Goal: Communication & Community: Share content

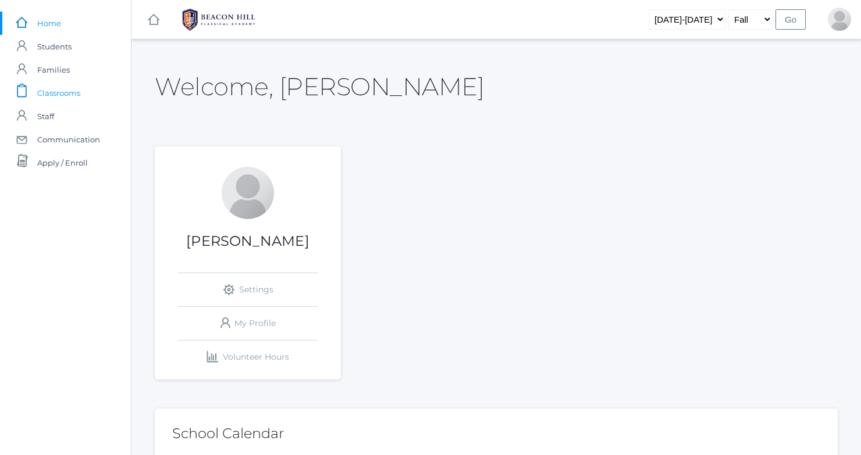
click at [70, 90] on span "Classrooms" at bounding box center [58, 92] width 43 height 23
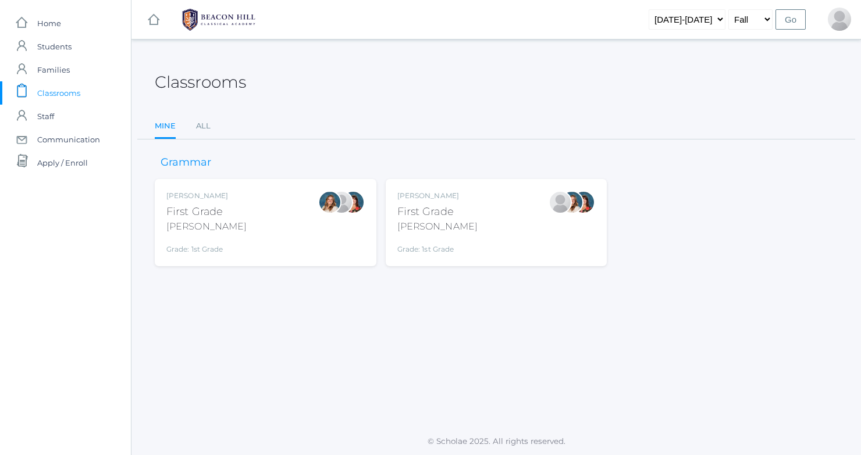
click at [424, 198] on div "[PERSON_NAME]" at bounding box center [437, 196] width 80 height 10
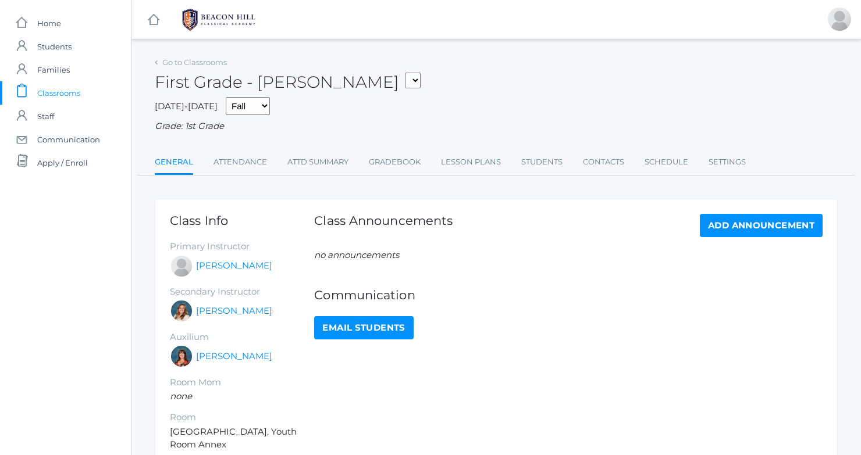
click at [349, 329] on link "Email Students" at bounding box center [363, 327] width 99 height 23
select select "1989"
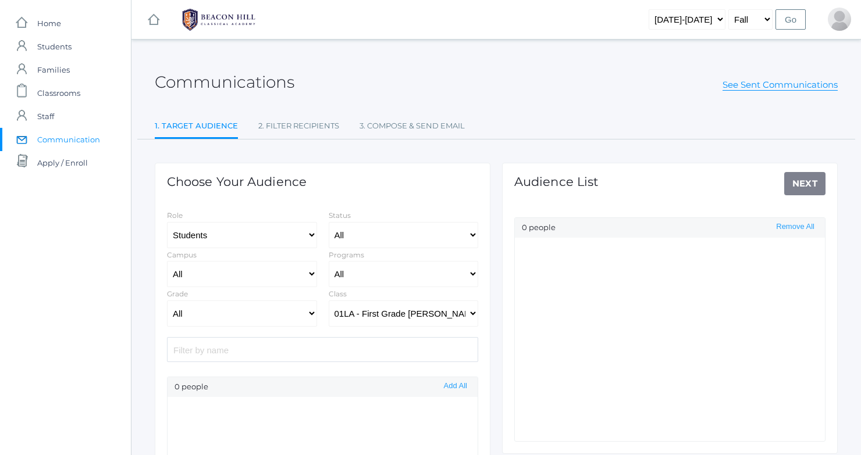
select select "Enrolled"
select select "1"
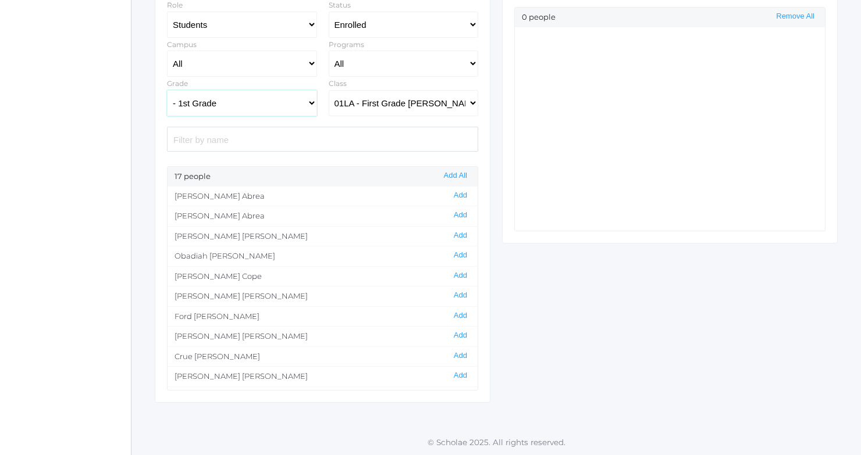
scroll to position [210, 0]
click at [441, 176] on button "Add All" at bounding box center [455, 177] width 30 height 10
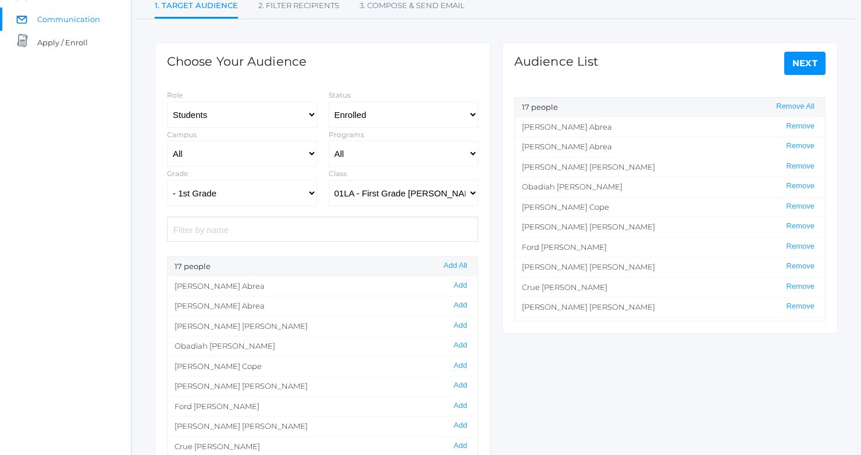
scroll to position [120, 0]
click at [798, 65] on link "Next" at bounding box center [805, 63] width 42 height 23
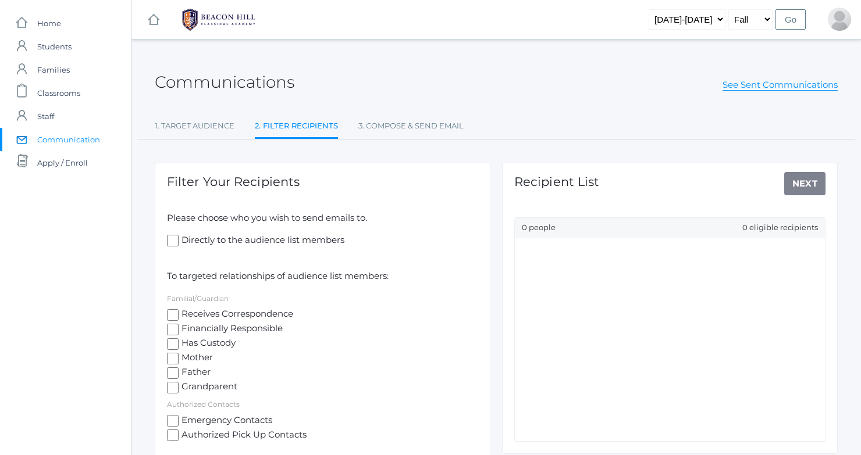
click at [170, 311] on input "Receives Correspondence" at bounding box center [173, 315] width 12 height 12
checkbox input "true"
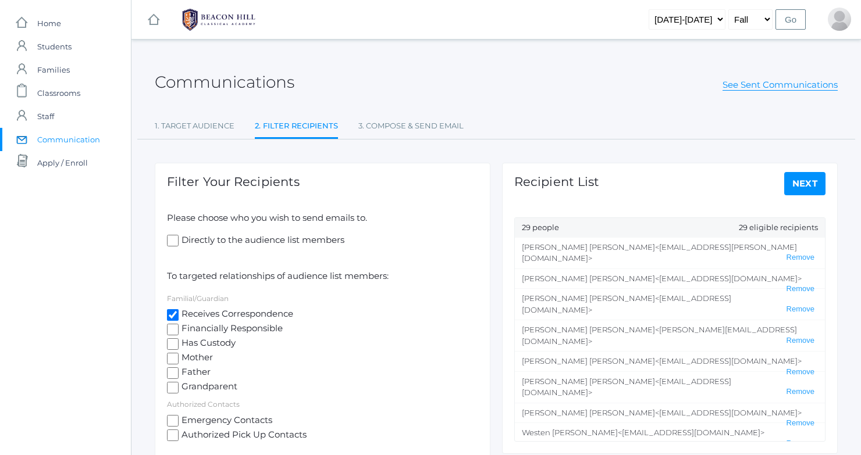
click at [802, 179] on link "Next" at bounding box center [805, 183] width 42 height 23
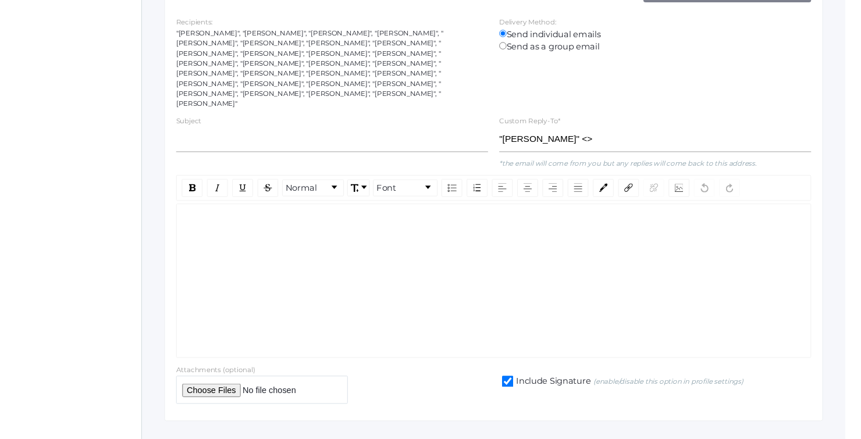
scroll to position [192, 0]
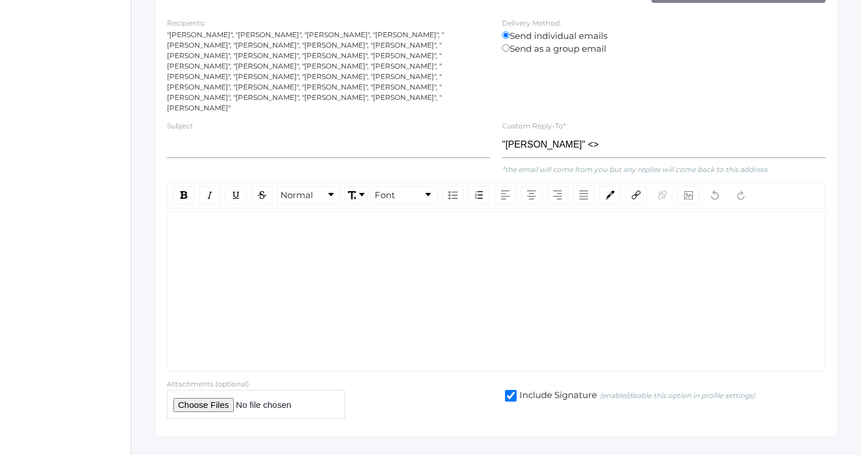
click at [201, 224] on div "rdw-editor" at bounding box center [496, 230] width 639 height 13
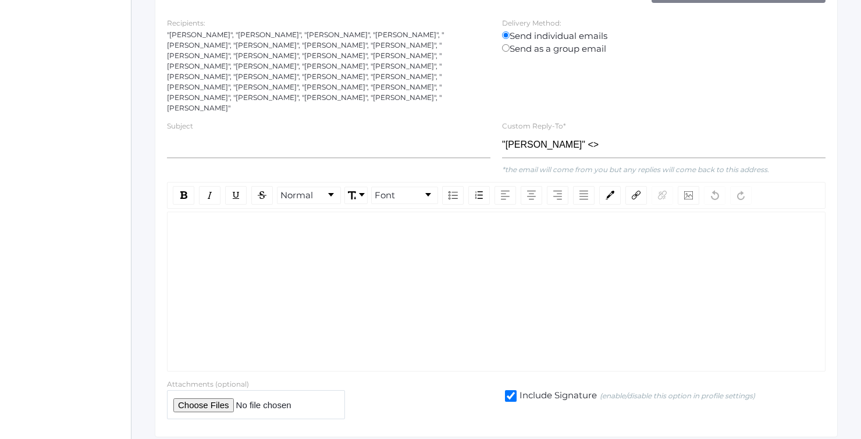
click at [205, 212] on div "rdw-wrapper" at bounding box center [496, 292] width 658 height 160
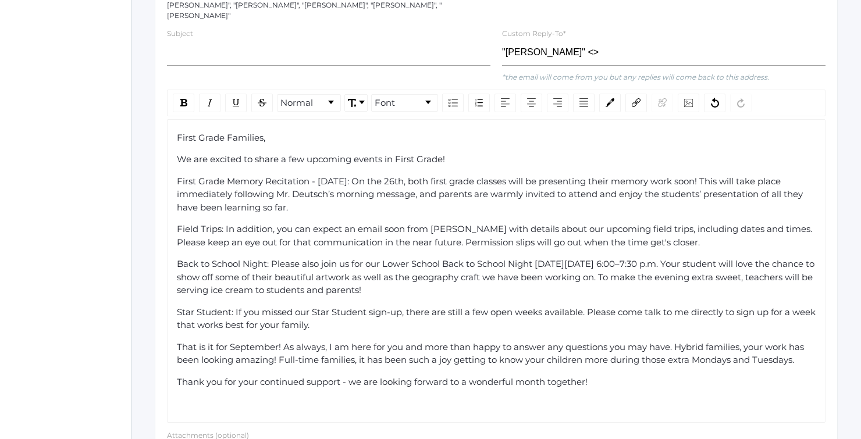
scroll to position [289, 0]
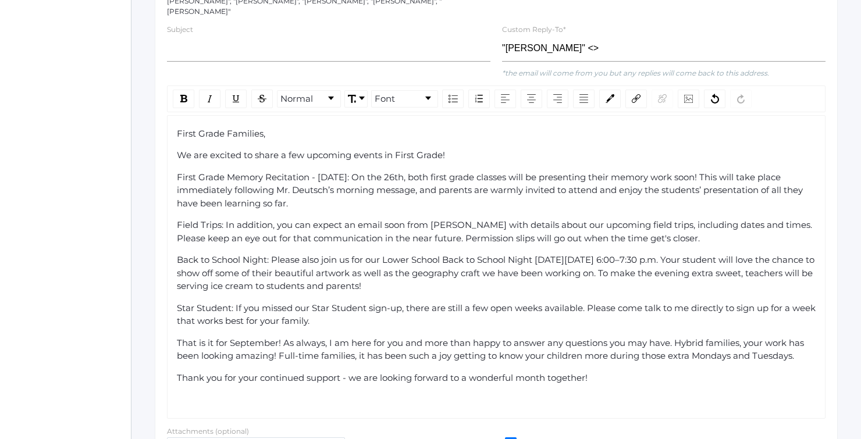
click at [494, 219] on span "Field Trips: In addition, you can expect an email soon from [PERSON_NAME] with …" at bounding box center [495, 231] width 637 height 24
click at [431, 219] on span "Field Trips: In addition, you can expect an email soon from [PERSON_NAME] with …" at bounding box center [495, 231] width 637 height 24
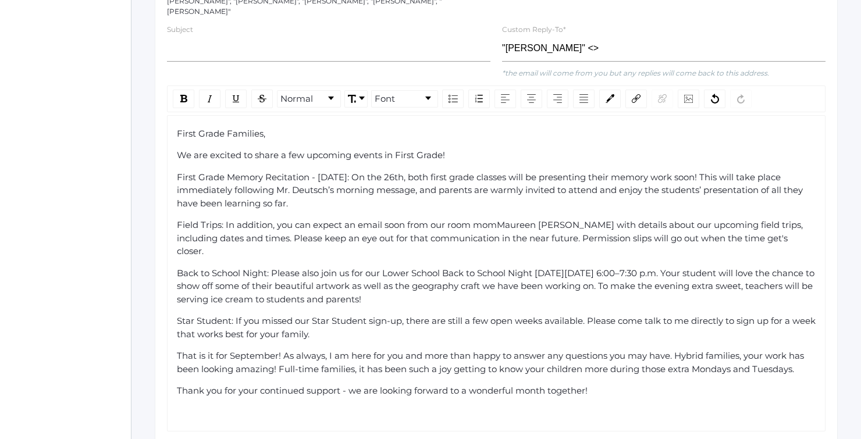
click at [449, 219] on span "Field Trips: In addition, you can expect an email soon from our room momMaureen…" at bounding box center [491, 237] width 628 height 37
click at [545, 219] on span "Field Trips: In addition, you can expect an email soon from our wonderful room …" at bounding box center [494, 237] width 634 height 37
click at [616, 219] on span "Field Trips: In addition, you can expect an email soon from our wonderful room …" at bounding box center [495, 237] width 637 height 37
click at [791, 219] on span "Field Trips: In addition, you can expect an email soon from our wonderful room …" at bounding box center [496, 237] width 639 height 37
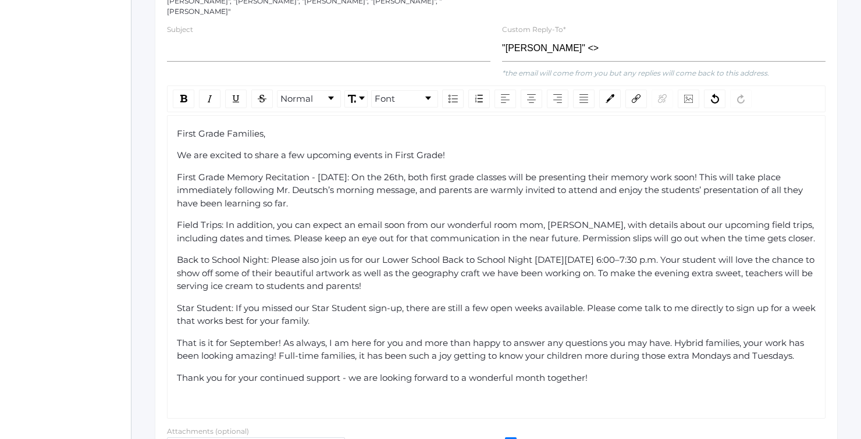
click at [773, 172] on span "First Grade Memory Recitation - [DATE]: On the 26th, both first grade classes w…" at bounding box center [491, 190] width 628 height 37
click at [315, 172] on span "First Grade Memory Recitation - [DATE]: On the 26th, both first grade classes w…" at bounding box center [491, 190] width 628 height 37
click at [418, 172] on span "First Grade Memory Recitation: [DATE]: On the 26th, both first grade classes wi…" at bounding box center [497, 190] width 641 height 37
click at [281, 219] on span "Field Trips: In addition, you can expect an email soon from our wonderful room …" at bounding box center [496, 231] width 639 height 24
click at [320, 254] on span "Back to School Night: Please also join us for our Lower School Back to School N…" at bounding box center [497, 272] width 640 height 37
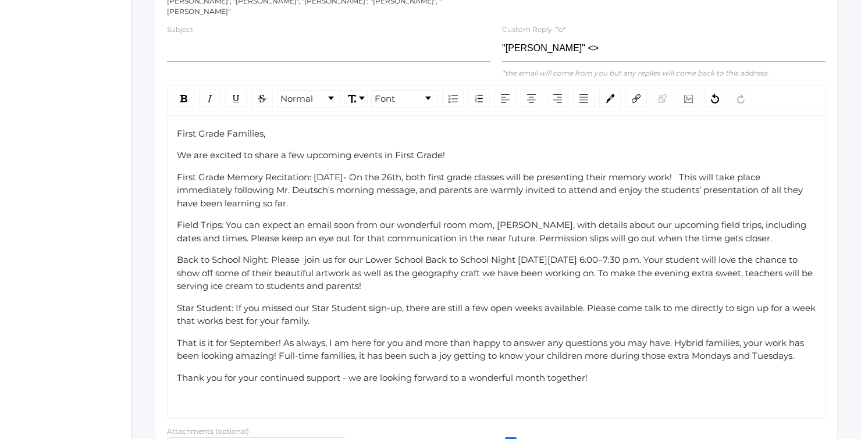
click at [572, 254] on span "Back to School Night: Please join us for our Lower School Back to School Night …" at bounding box center [496, 272] width 638 height 37
click at [798, 337] on div "That is it for September! As always, I am here for you and more than happy to a…" at bounding box center [496, 350] width 639 height 26
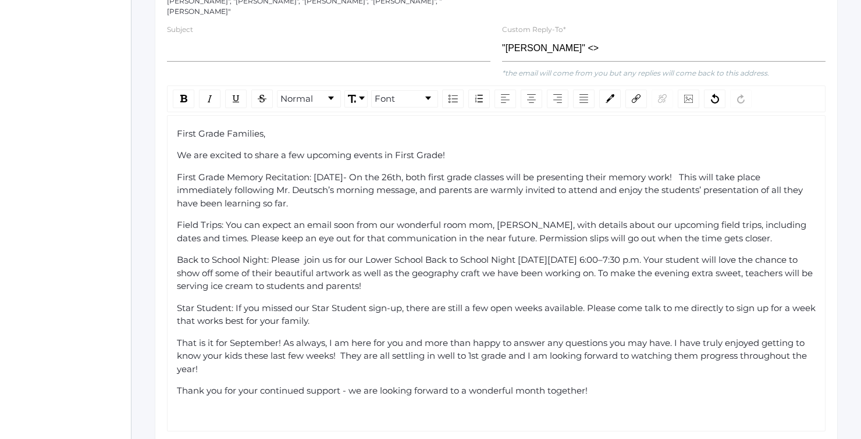
click at [305, 254] on span "Back to School Night: Please join us for our Lower School Back to School Night …" at bounding box center [496, 272] width 638 height 37
click at [598, 384] on div "Thank you for your continued support - we are looking forward to a wonderful mo…" at bounding box center [496, 390] width 639 height 13
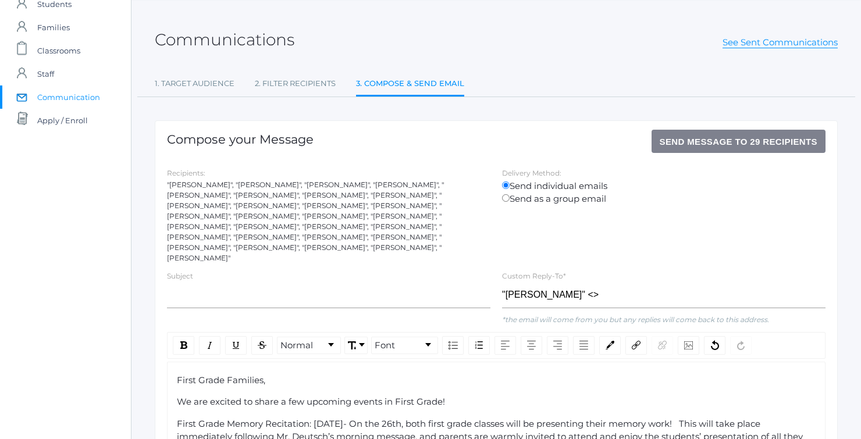
scroll to position [41, 0]
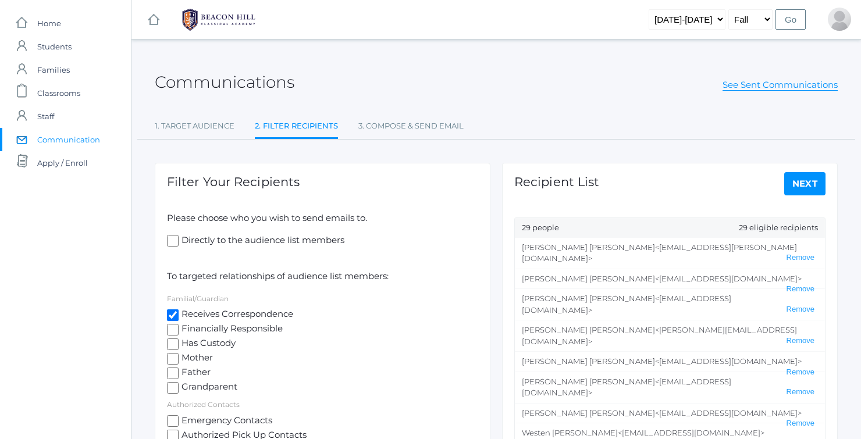
click at [799, 183] on link "Next" at bounding box center [805, 183] width 42 height 23
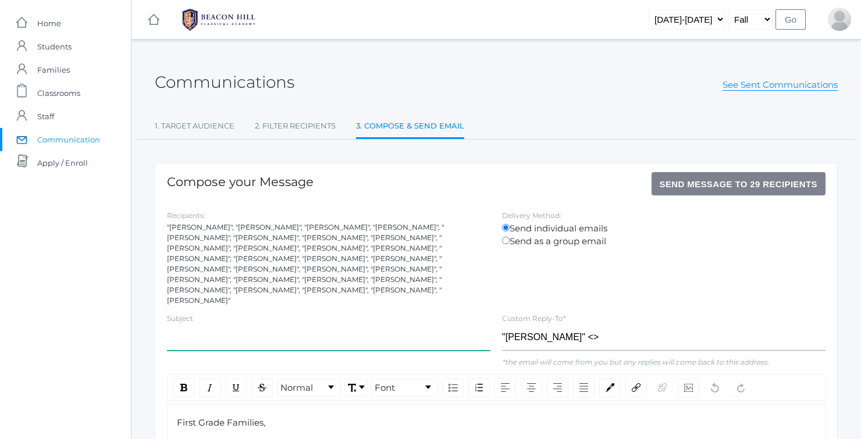
click at [287, 324] on input "text" at bounding box center [328, 337] width 323 height 26
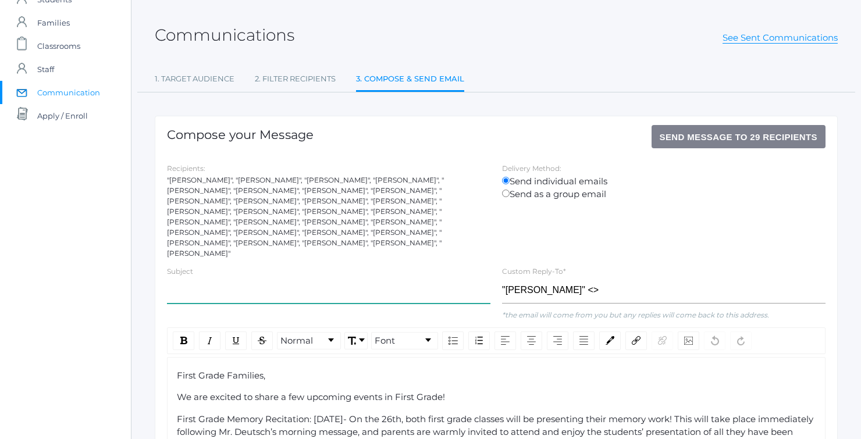
scroll to position [44, 0]
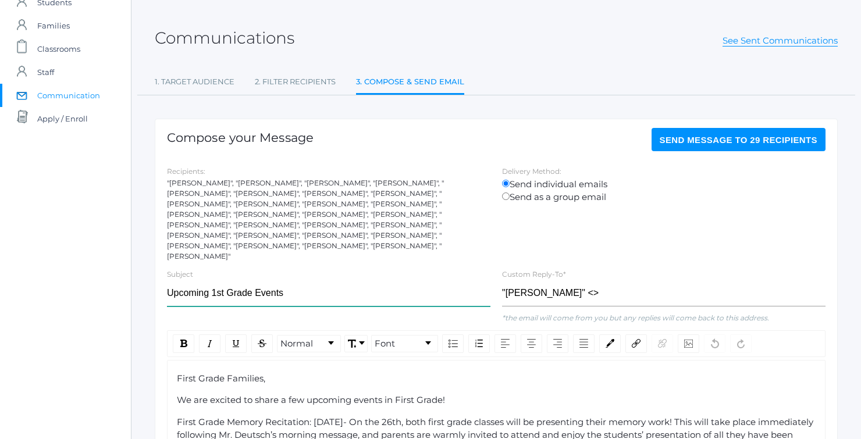
type input "Upcoming 1st Grade Events"
click at [702, 142] on span "Send Message to 29 recipients" at bounding box center [738, 140] width 158 height 10
